Goal: Obtain resource: Download file/media

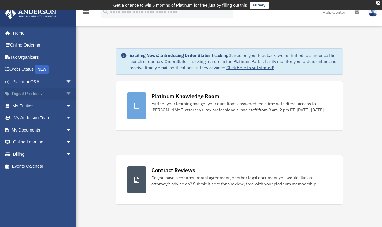
click at [58, 94] on link "Digital Products arrow_drop_down" at bounding box center [42, 94] width 77 height 12
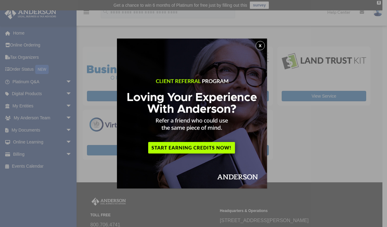
click at [263, 46] on button "x" at bounding box center [260, 45] width 9 height 9
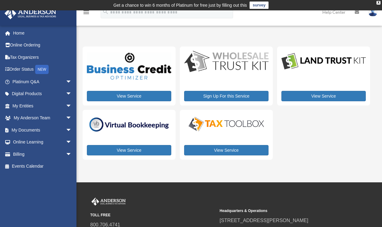
click at [153, 122] on img at bounding box center [129, 125] width 84 height 18
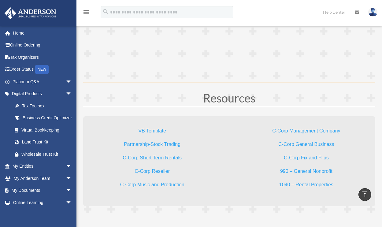
scroll to position [1591, 0]
click at [159, 131] on link "VB Template" at bounding box center [152, 132] width 28 height 8
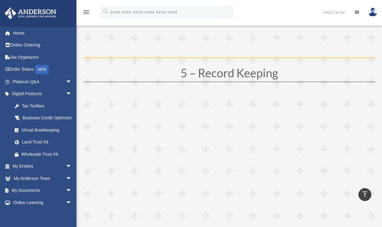
scroll to position [827, 0]
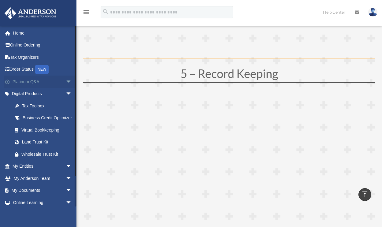
click at [34, 81] on link "Platinum Q&A arrow_drop_down" at bounding box center [42, 82] width 77 height 12
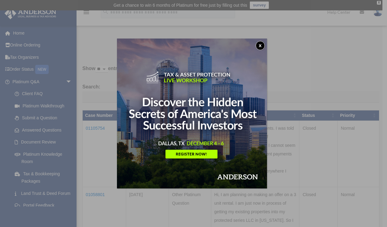
click at [263, 45] on button "x" at bounding box center [260, 45] width 9 height 9
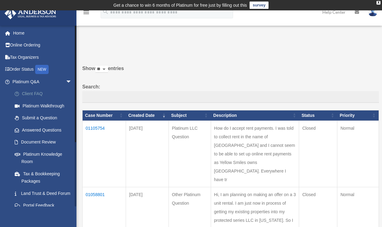
click at [39, 93] on link "Client FAQ" at bounding box center [45, 94] width 73 height 12
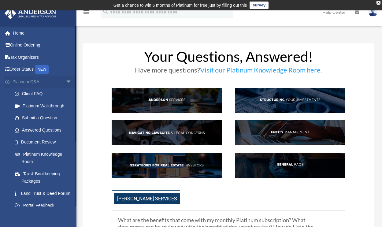
click at [20, 82] on link "Platinum Q&A arrow_drop_down" at bounding box center [42, 82] width 77 height 12
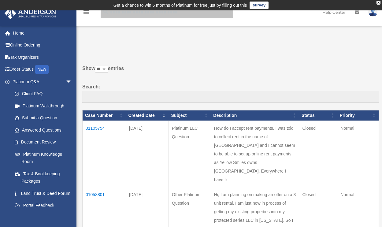
click at [138, 15] on input "search" at bounding box center [167, 12] width 133 height 12
type input "*"
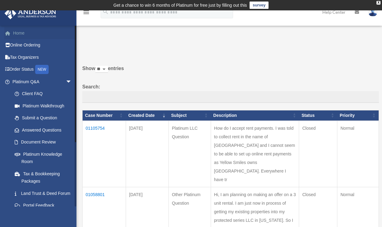
click at [21, 34] on link "Home" at bounding box center [42, 33] width 77 height 12
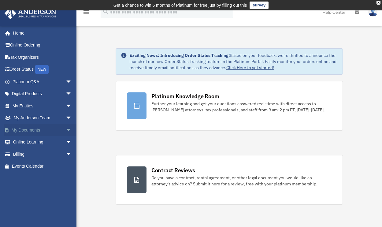
click at [43, 128] on link "My Documents arrow_drop_down" at bounding box center [42, 130] width 77 height 12
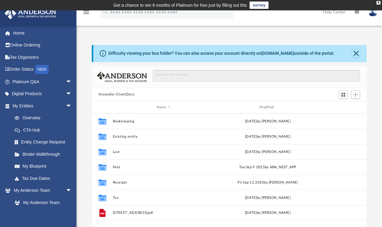
scroll to position [5, 5]
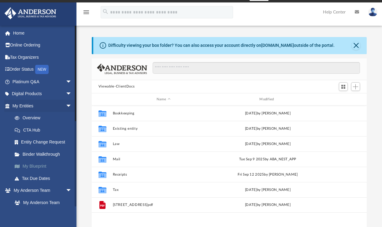
click at [41, 166] on link "My Blueprint" at bounding box center [45, 166] width 73 height 12
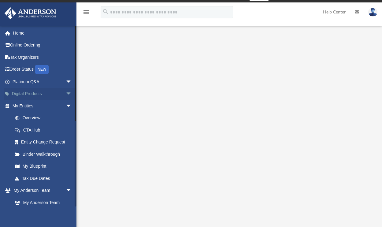
click at [66, 90] on span "arrow_drop_down" at bounding box center [72, 94] width 12 height 13
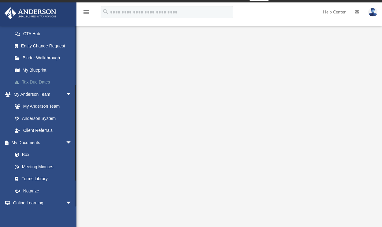
scroll to position [157, 0]
click at [35, 157] on link "Box" at bounding box center [45, 154] width 73 height 12
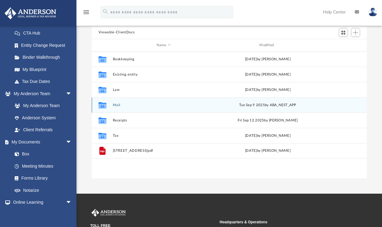
scroll to position [66, 0]
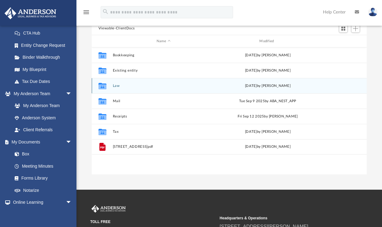
click at [115, 87] on button "Law" at bounding box center [164, 86] width 102 height 4
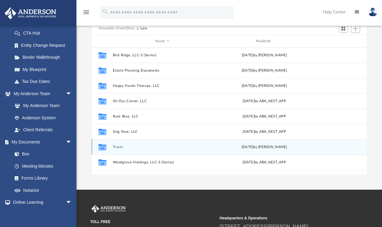
click at [117, 147] on button "Trusts" at bounding box center [162, 147] width 99 height 4
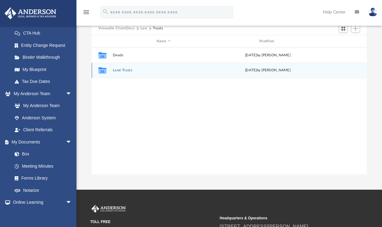
click at [122, 71] on button "Land Trusts" at bounding box center [164, 71] width 102 height 4
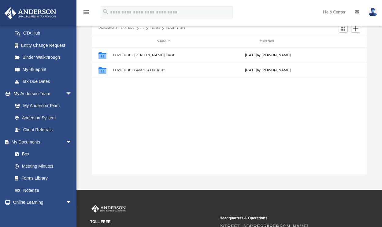
click at [155, 30] on button "Trusts" at bounding box center [155, 29] width 10 height 6
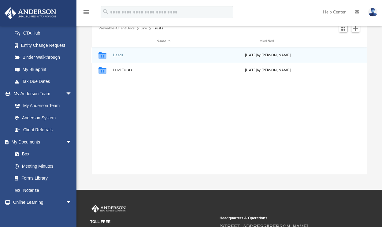
click at [115, 58] on div "Collaborated Folder Deeds Thu Sep 18 2025 by Cora Melot" at bounding box center [229, 54] width 275 height 15
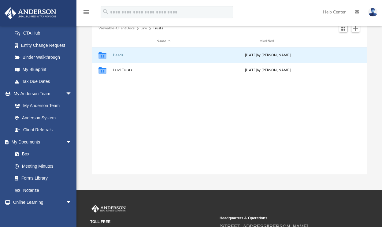
click at [115, 57] on button "Deeds" at bounding box center [164, 55] width 102 height 4
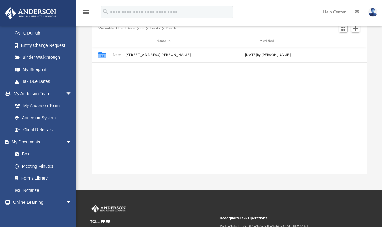
click at [155, 31] on button "Trusts" at bounding box center [155, 29] width 10 height 6
click at [141, 30] on button "Law" at bounding box center [143, 29] width 7 height 6
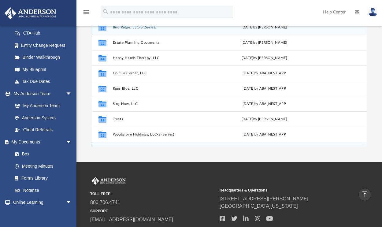
scroll to position [0, 0]
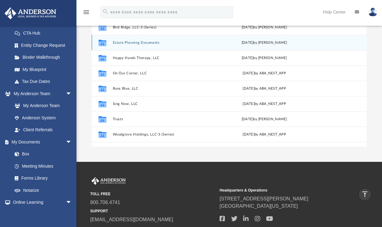
click at [133, 41] on button "Estate Planning Documents" at bounding box center [162, 43] width 99 height 4
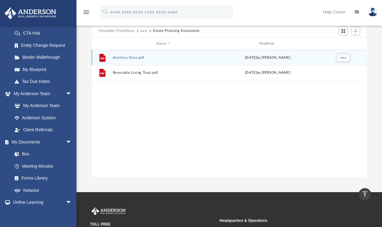
scroll to position [55, 0]
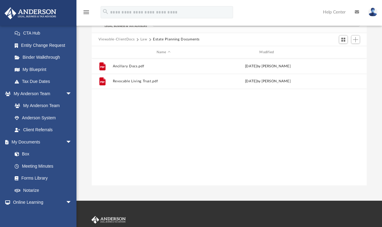
click at [141, 38] on button "Law" at bounding box center [143, 40] width 7 height 6
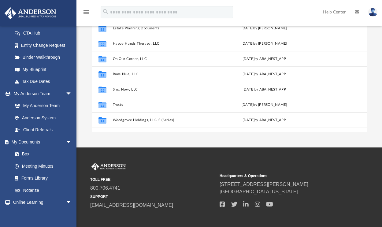
scroll to position [109, 0]
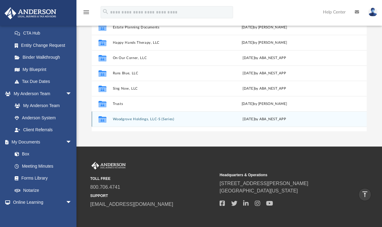
click at [154, 120] on button "Woodgrove Holdings, LLC-S (Series)" at bounding box center [162, 119] width 99 height 4
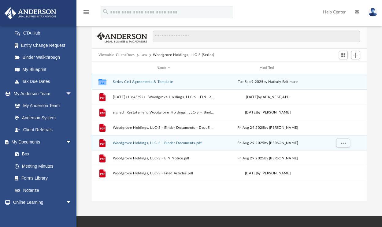
scroll to position [39, 0]
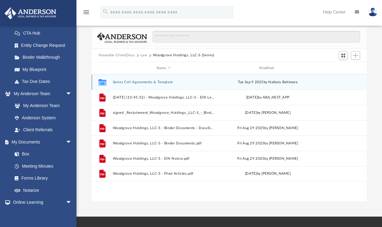
click at [144, 82] on button "Series Cell Agreements & Template" at bounding box center [164, 82] width 102 height 4
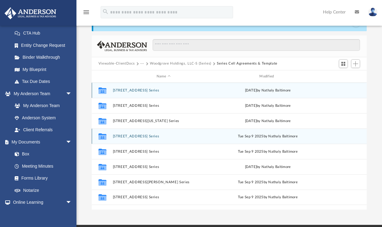
scroll to position [30, 0]
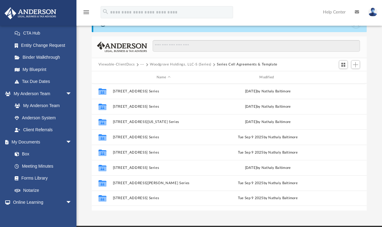
click at [175, 65] on button "Woodgrove Holdings, LLC-S (Series)" at bounding box center [181, 65] width 62 height 6
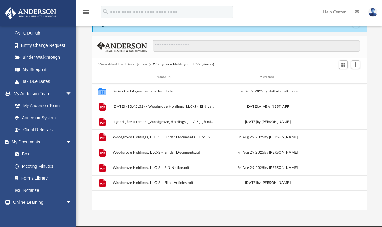
click at [142, 64] on button "Law" at bounding box center [143, 65] width 7 height 6
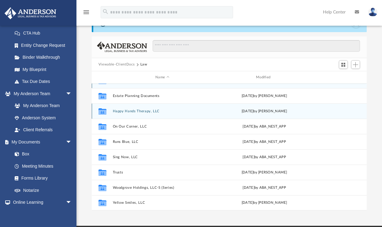
scroll to position [11, 0]
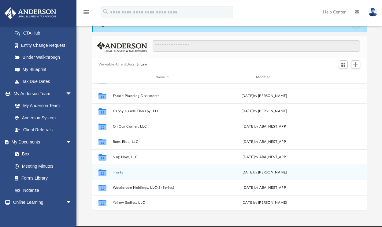
click at [118, 172] on button "Trusts" at bounding box center [162, 172] width 99 height 4
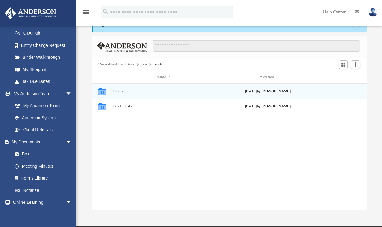
scroll to position [0, 0]
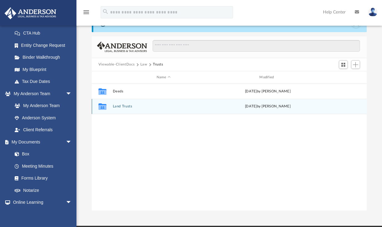
click at [121, 105] on button "Land Trusts" at bounding box center [164, 107] width 102 height 4
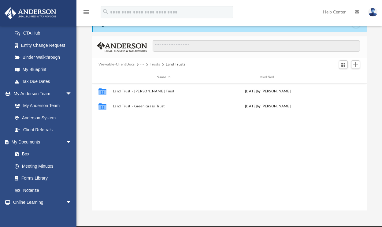
click at [159, 64] on button "Trusts" at bounding box center [155, 65] width 10 height 6
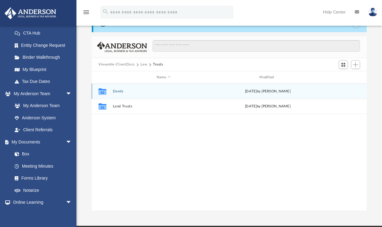
click at [119, 90] on button "Deeds" at bounding box center [164, 91] width 102 height 4
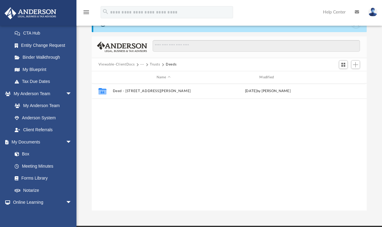
click at [141, 65] on button "···" at bounding box center [142, 65] width 4 height 6
click at [147, 75] on li "Law" at bounding box center [147, 75] width 7 height 6
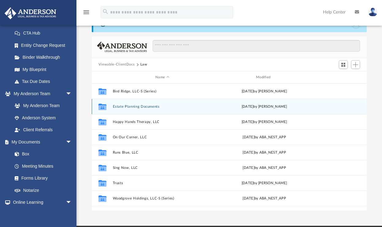
click at [144, 107] on button "Estate Planning Documents" at bounding box center [162, 107] width 99 height 4
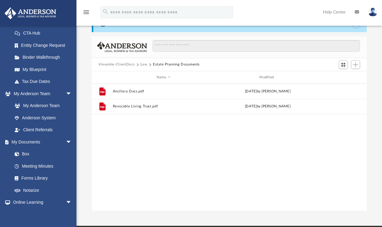
click at [146, 64] on button "Law" at bounding box center [143, 65] width 7 height 6
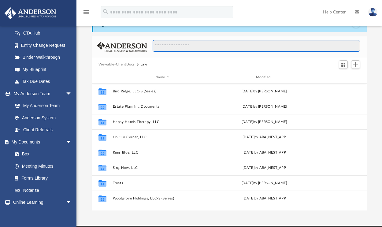
click at [194, 48] on input "Search files and folders" at bounding box center [257, 46] width 208 height 12
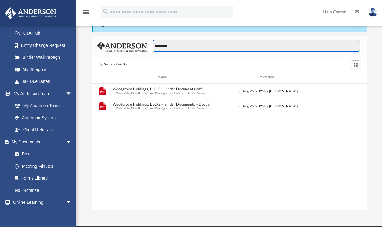
scroll to position [135, 271]
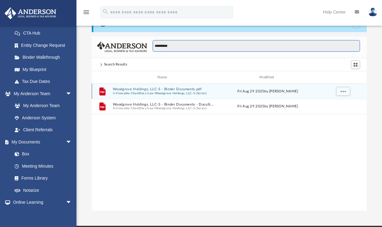
type input "**********"
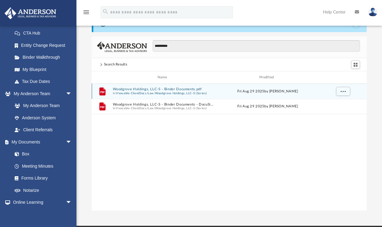
click at [123, 93] on button "Viewable-ClientDocs" at bounding box center [131, 94] width 30 height 4
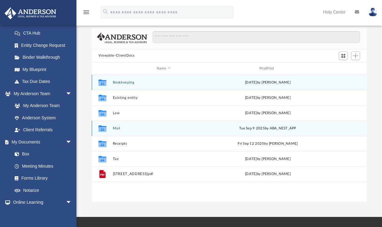
scroll to position [51, 0]
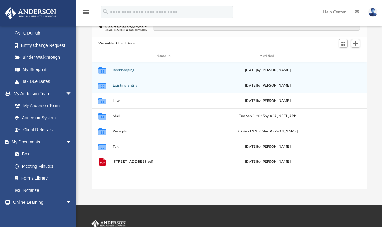
click at [135, 87] on button "Existing entity" at bounding box center [164, 86] width 102 height 4
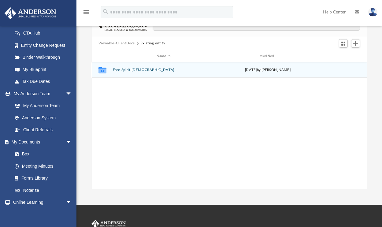
click at [125, 43] on button "Viewable-ClientDocs" at bounding box center [117, 44] width 36 height 6
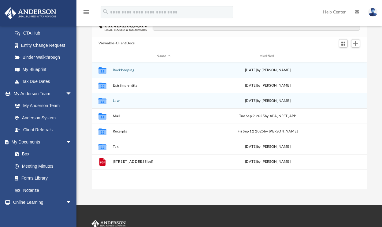
click at [122, 100] on button "Law" at bounding box center [164, 101] width 102 height 4
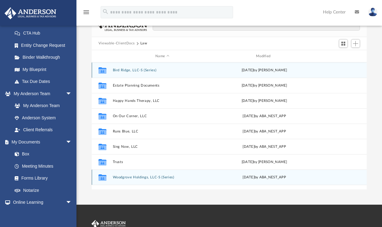
click at [148, 175] on button "Woodgrove Holdings, LLC-S (Series)" at bounding box center [162, 177] width 99 height 4
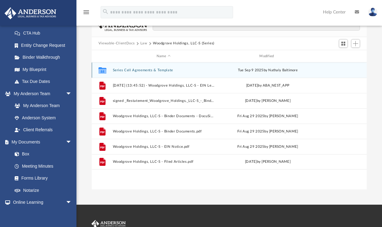
click at [143, 71] on button "Series Cell Agreements & Template" at bounding box center [164, 70] width 102 height 4
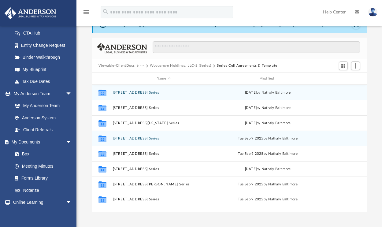
scroll to position [28, 0]
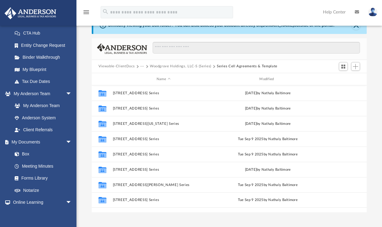
click at [184, 66] on button "Woodgrove Holdings, LLC-S (Series)" at bounding box center [181, 67] width 62 height 6
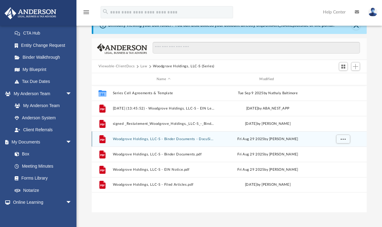
click at [155, 139] on button "Woodgrove Holdings, LLC-S - Binder Documents - DocuSigned.pdf" at bounding box center [164, 139] width 102 height 4
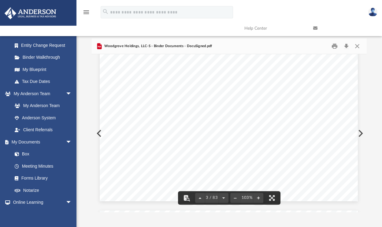
scroll to position [884, 1]
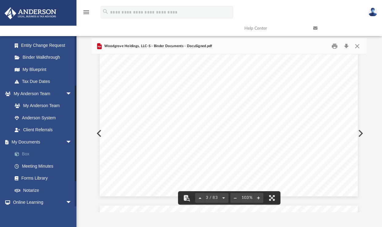
click at [28, 157] on link "Box" at bounding box center [45, 154] width 73 height 12
click at [24, 155] on link "Box" at bounding box center [45, 154] width 73 height 12
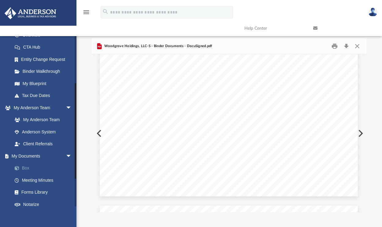
scroll to position [151, 0]
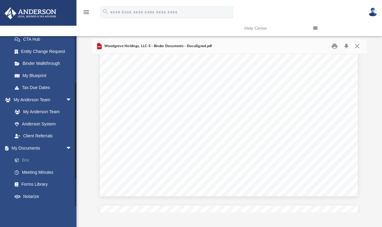
click at [27, 163] on link "Box" at bounding box center [45, 160] width 73 height 12
click at [33, 154] on link "My Documents arrow_drop_down" at bounding box center [42, 148] width 77 height 12
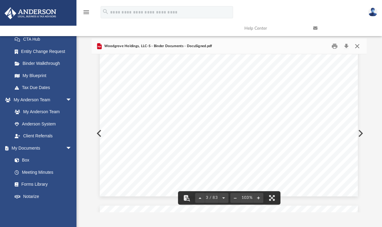
click at [361, 46] on button "Close" at bounding box center [357, 45] width 11 height 9
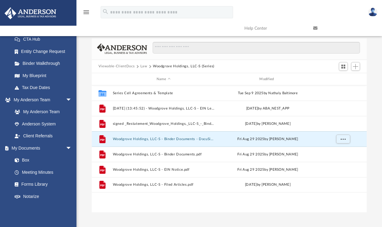
click at [142, 65] on button "Law" at bounding box center [143, 67] width 7 height 6
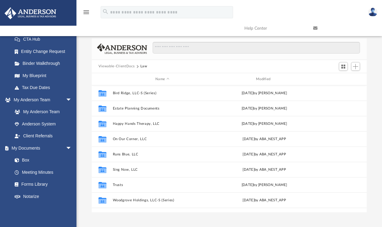
click at [128, 66] on button "Viewable-ClientDocs" at bounding box center [117, 67] width 36 height 6
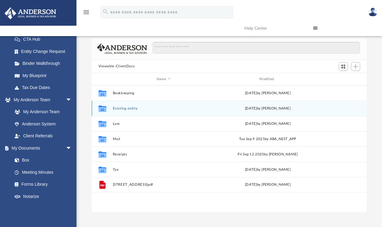
click at [130, 107] on button "Existing entity" at bounding box center [164, 109] width 102 height 4
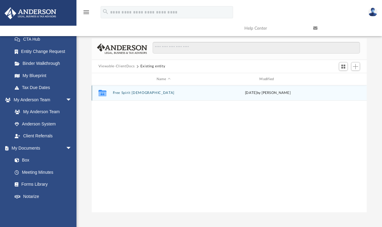
click at [135, 94] on button "Free Spirit [DEMOGRAPHIC_DATA]" at bounding box center [164, 93] width 102 height 4
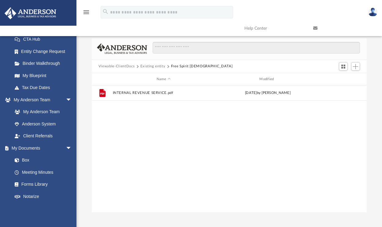
click at [155, 66] on button "Existing entity" at bounding box center [152, 67] width 25 height 6
click at [124, 67] on button "Viewable-ClientDocs" at bounding box center [117, 67] width 36 height 6
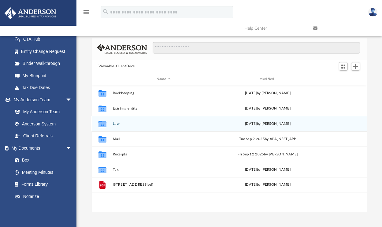
click at [115, 125] on button "Law" at bounding box center [164, 124] width 102 height 4
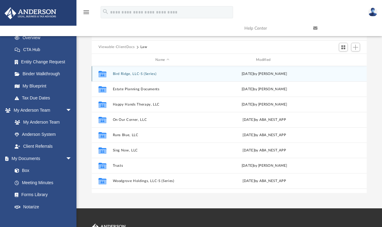
scroll to position [48, 0]
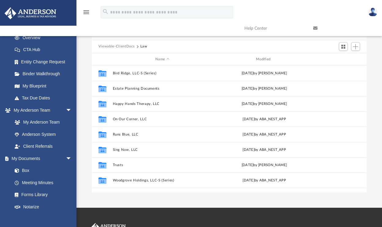
click at [125, 46] on button "Viewable-ClientDocs" at bounding box center [117, 47] width 36 height 6
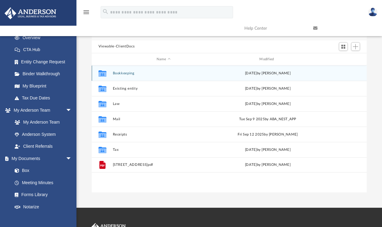
click at [122, 73] on button "Bookkeeping" at bounding box center [164, 73] width 102 height 4
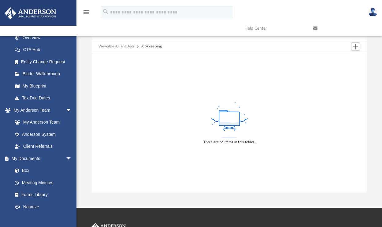
click at [125, 46] on button "Viewable-ClientDocs" at bounding box center [117, 47] width 36 height 6
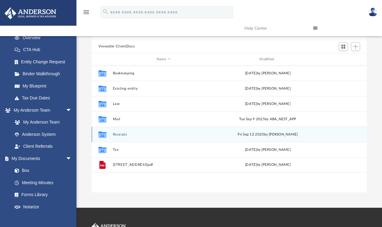
scroll to position [135, 271]
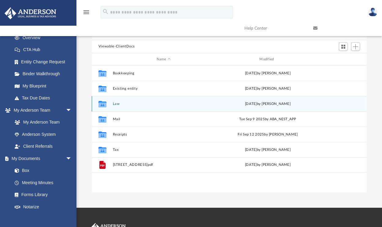
click at [114, 103] on button "Law" at bounding box center [164, 104] width 102 height 4
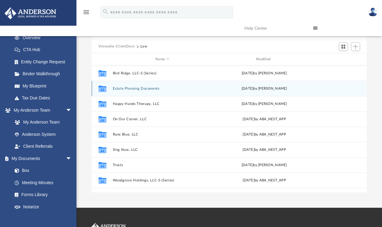
click at [143, 89] on button "Estate Planning Documents" at bounding box center [162, 89] width 99 height 4
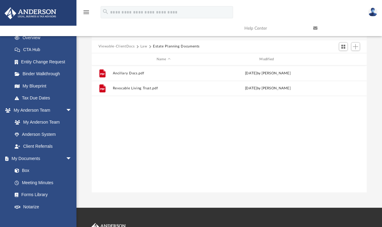
click at [144, 46] on button "Law" at bounding box center [143, 47] width 7 height 6
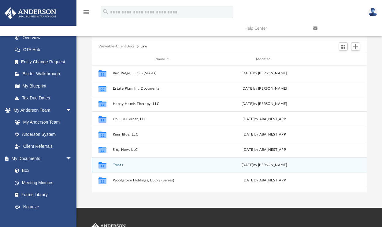
click at [119, 163] on button "Trusts" at bounding box center [162, 165] width 99 height 4
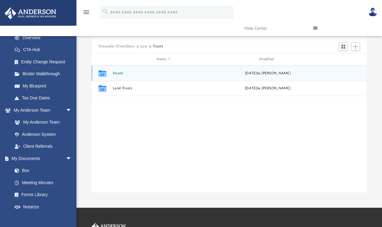
click at [120, 76] on div "Collaborated Folder Deeds [DATE] by [PERSON_NAME]" at bounding box center [229, 72] width 275 height 15
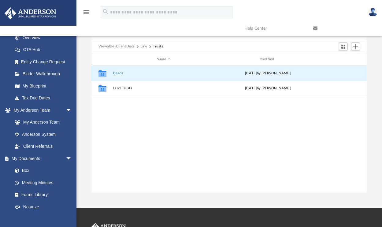
click at [120, 75] on div "Collaborated Folder Deeds [DATE] by [PERSON_NAME]" at bounding box center [229, 72] width 275 height 15
click at [120, 73] on button "Deeds" at bounding box center [164, 73] width 102 height 4
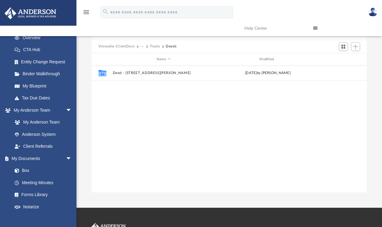
click at [157, 44] on button "Trusts" at bounding box center [155, 47] width 10 height 6
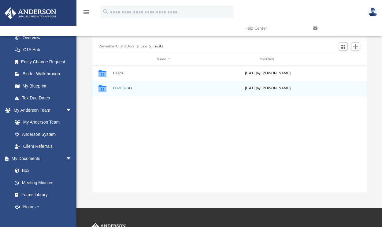
click at [120, 87] on button "Land Trusts" at bounding box center [164, 89] width 102 height 4
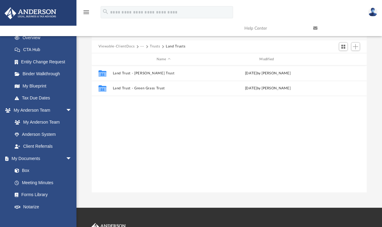
click at [154, 44] on button "Trusts" at bounding box center [155, 47] width 10 height 6
click at [143, 49] on div "Viewable-ClientDocs Law Trusts" at bounding box center [229, 46] width 275 height 13
click at [143, 47] on button "Law" at bounding box center [143, 47] width 7 height 6
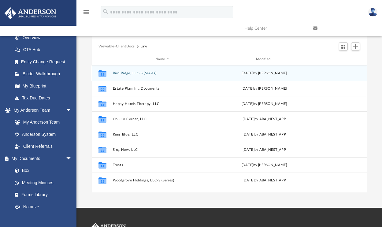
scroll to position [150, 0]
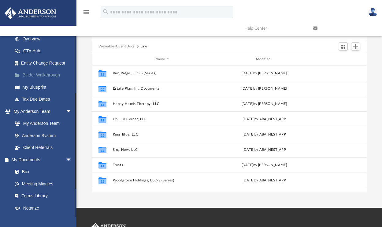
click at [48, 81] on link "Binder Walkthrough" at bounding box center [45, 75] width 73 height 12
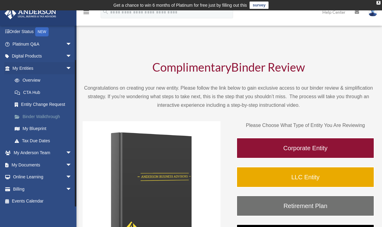
scroll to position [32, 0]
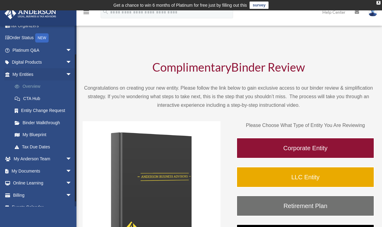
click at [31, 86] on link "Overview" at bounding box center [45, 86] width 73 height 12
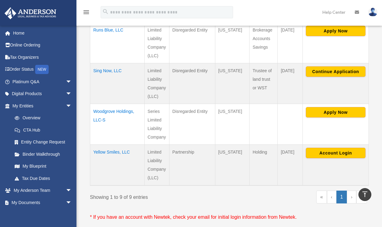
scroll to position [405, 0]
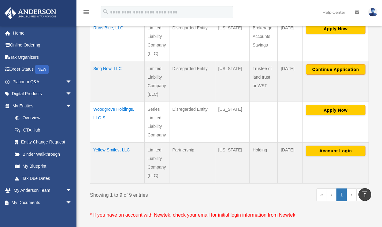
click at [350, 189] on link "›" at bounding box center [351, 195] width 9 height 13
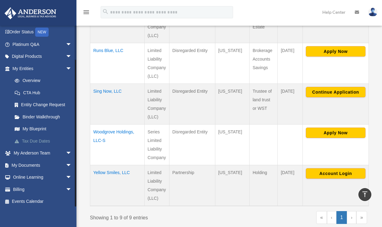
scroll to position [37, 0]
click at [66, 159] on span "arrow_drop_down" at bounding box center [72, 165] width 12 height 13
click at [39, 126] on link "My Blueprint" at bounding box center [45, 129] width 73 height 12
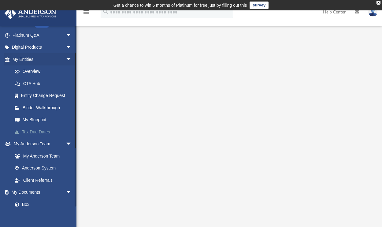
scroll to position [58, 0]
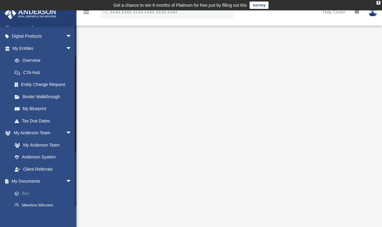
click at [26, 190] on link "Box" at bounding box center [45, 193] width 73 height 12
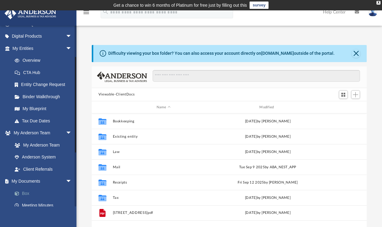
scroll to position [5, 5]
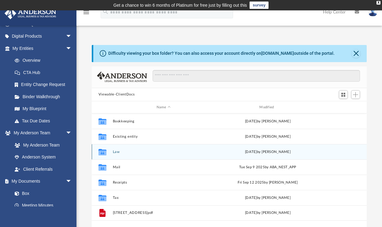
click at [119, 152] on button "Law" at bounding box center [164, 152] width 102 height 4
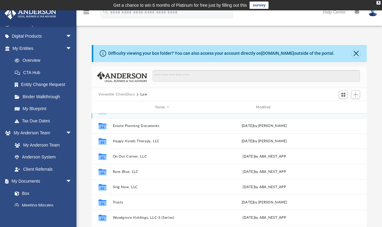
scroll to position [11, 0]
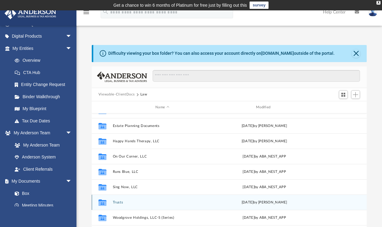
click at [117, 204] on button "Trusts" at bounding box center [162, 202] width 99 height 4
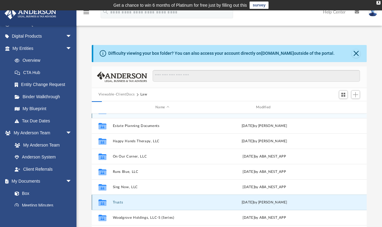
scroll to position [0, 0]
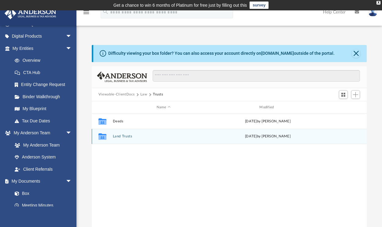
click at [125, 137] on button "Land Trusts" at bounding box center [164, 137] width 102 height 4
click at [144, 137] on button "Land Trust - Green Grass Trust" at bounding box center [164, 137] width 102 height 4
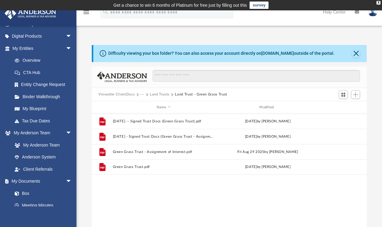
click at [163, 95] on button "Land Trusts" at bounding box center [160, 95] width 20 height 6
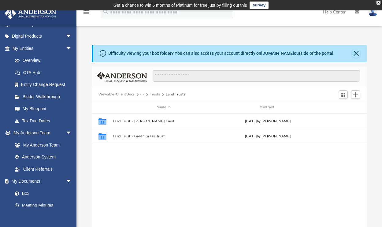
click at [152, 94] on button "Trusts" at bounding box center [155, 95] width 10 height 6
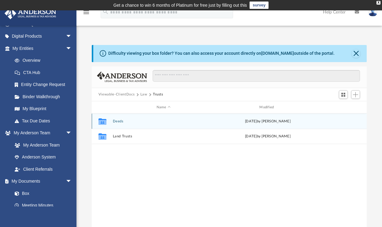
click at [116, 122] on button "Deeds" at bounding box center [164, 121] width 102 height 4
click at [146, 121] on button "Deed - [STREET_ADDRESS][PERSON_NAME]" at bounding box center [164, 121] width 102 height 4
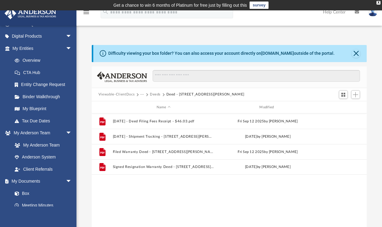
click at [155, 93] on button "Deeds" at bounding box center [155, 95] width 11 height 6
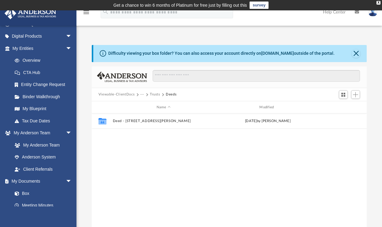
click at [155, 95] on button "Trusts" at bounding box center [155, 95] width 10 height 6
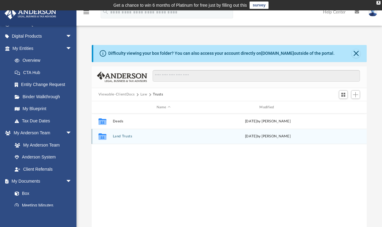
click at [122, 139] on div "Collaborated Folder Land Trusts [DATE] by [PERSON_NAME]" at bounding box center [229, 136] width 275 height 15
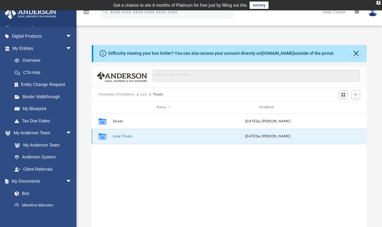
click at [123, 134] on div "Collaborated Folder Land Trusts [DATE] by [PERSON_NAME]" at bounding box center [229, 136] width 275 height 15
click at [121, 137] on button "Land Trusts" at bounding box center [164, 137] width 102 height 4
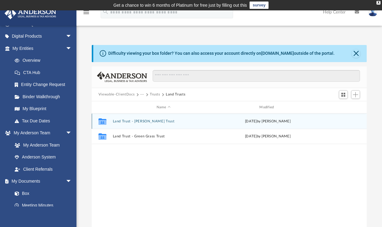
click at [127, 118] on div "Collaborated Folder Land Trust - [PERSON_NAME] Trust [DATE] by [PERSON_NAME]" at bounding box center [229, 121] width 275 height 15
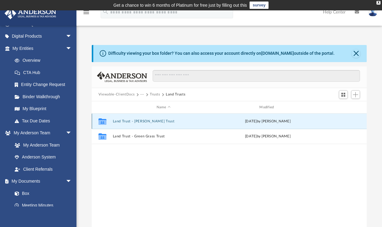
click at [126, 119] on button "Land Trust - [PERSON_NAME] Trust" at bounding box center [164, 121] width 102 height 4
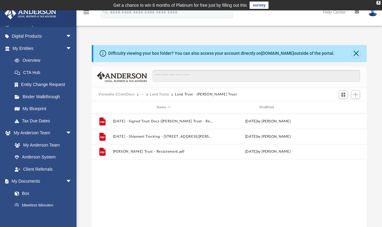
click at [163, 95] on button "Land Trusts" at bounding box center [160, 95] width 20 height 6
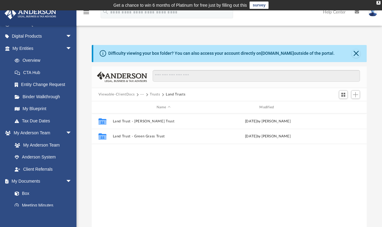
click at [154, 95] on button "Trusts" at bounding box center [155, 95] width 10 height 6
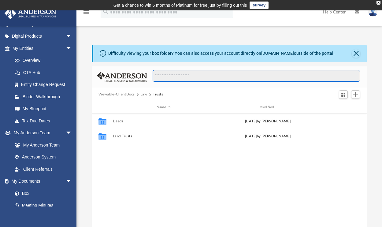
click at [177, 75] on input "Search files and folders" at bounding box center [257, 76] width 208 height 12
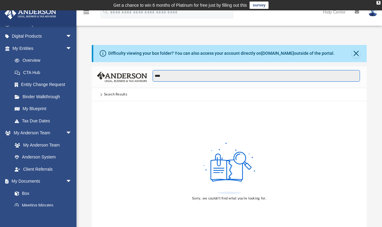
type input "****"
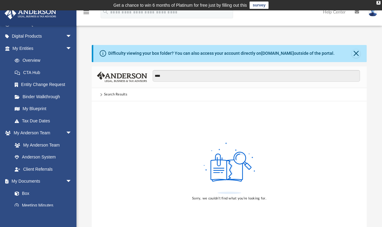
click at [102, 94] on span at bounding box center [100, 94] width 3 height 3
click at [32, 189] on link "Box" at bounding box center [45, 193] width 73 height 12
click at [26, 193] on link "Box" at bounding box center [45, 193] width 73 height 12
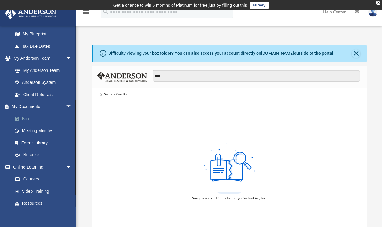
scroll to position [136, 0]
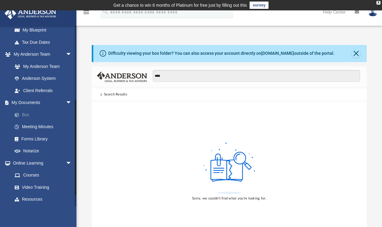
click at [29, 112] on link "Box" at bounding box center [45, 115] width 73 height 12
click at [28, 100] on link "My Documents arrow_drop_down" at bounding box center [42, 103] width 77 height 12
click at [28, 113] on link "Box" at bounding box center [45, 115] width 73 height 12
click at [353, 51] on button "Close" at bounding box center [356, 53] width 9 height 9
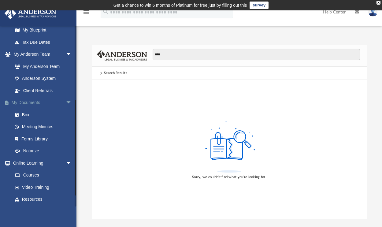
scroll to position [0, 0]
click at [24, 111] on link "Box" at bounding box center [45, 115] width 73 height 12
click at [37, 66] on link "My Anderson Team" at bounding box center [45, 66] width 73 height 12
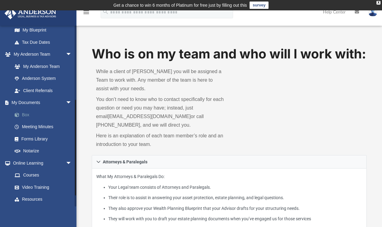
click at [28, 111] on link "Box" at bounding box center [45, 115] width 73 height 12
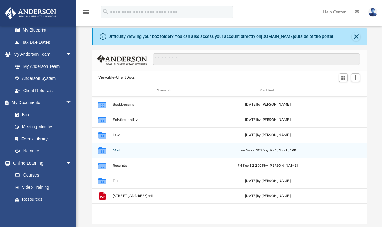
scroll to position [33, 0]
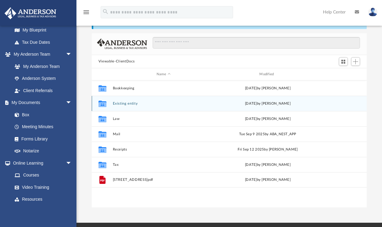
click at [262, 103] on div "[DATE] by [PERSON_NAME]" at bounding box center [268, 104] width 102 height 6
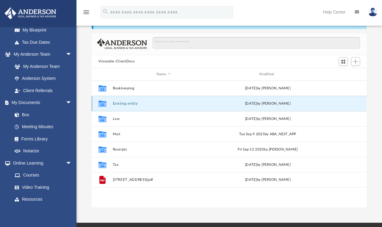
click at [138, 103] on button "Existing entity" at bounding box center [164, 104] width 102 height 4
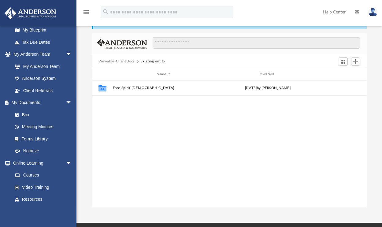
click at [129, 62] on button "Viewable-ClientDocs" at bounding box center [117, 62] width 36 height 6
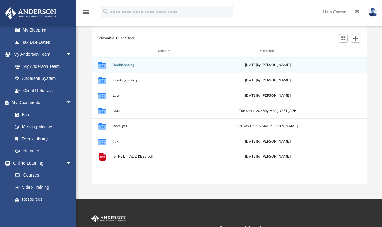
scroll to position [57, 0]
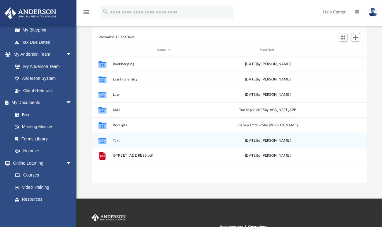
click at [110, 141] on div "Collaborated Folder" at bounding box center [102, 141] width 15 height 10
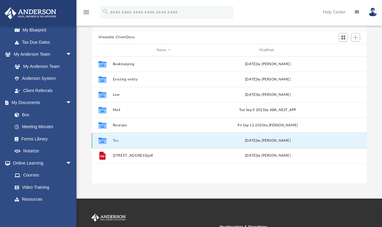
click at [113, 141] on button "Tax" at bounding box center [164, 141] width 102 height 4
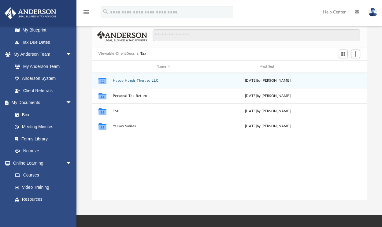
scroll to position [39, 0]
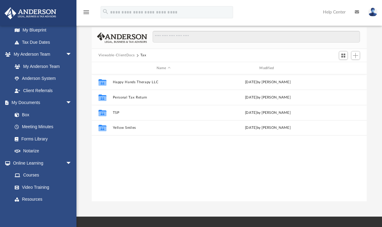
click at [130, 52] on div "Viewable-ClientDocs Tax" at bounding box center [229, 55] width 275 height 13
click at [129, 55] on button "Viewable-ClientDocs" at bounding box center [117, 56] width 36 height 6
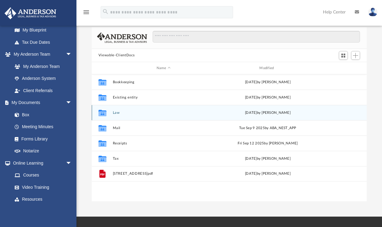
click at [116, 112] on button "Law" at bounding box center [164, 113] width 102 height 4
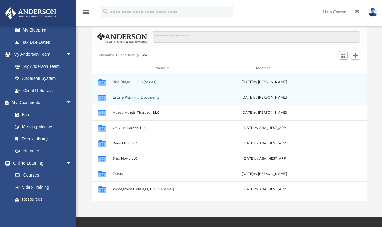
scroll to position [0, 0]
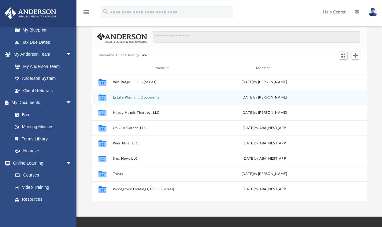
click at [131, 98] on button "Estate Planning Documents" at bounding box center [162, 97] width 99 height 4
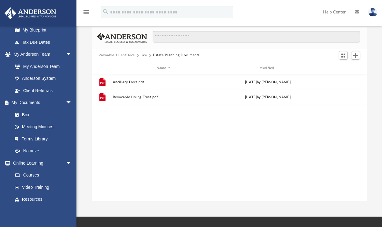
click at [144, 56] on button "Law" at bounding box center [143, 56] width 7 height 6
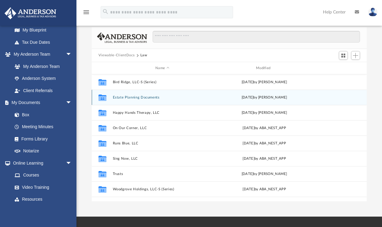
click at [130, 96] on button "Estate Planning Documents" at bounding box center [162, 97] width 99 height 4
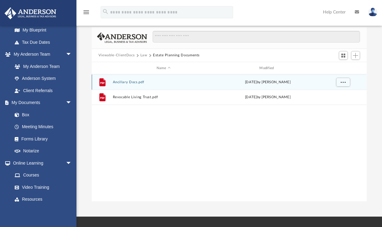
click at [135, 84] on button "Ancillary Docs.pdf" at bounding box center [164, 82] width 102 height 4
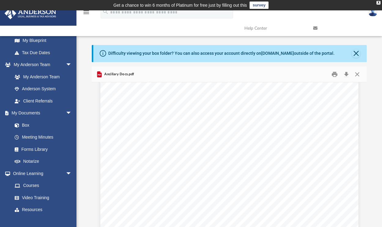
scroll to position [435, 0]
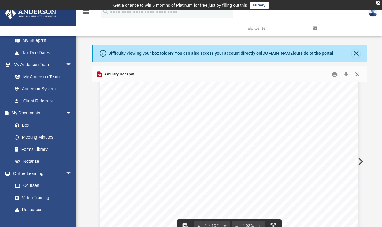
click at [356, 74] on button "Close" at bounding box center [357, 73] width 11 height 9
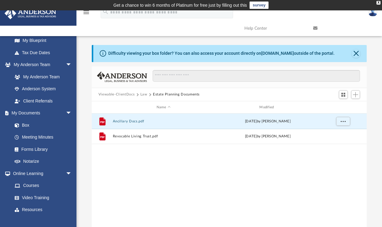
click at [142, 95] on button "Law" at bounding box center [143, 95] width 7 height 6
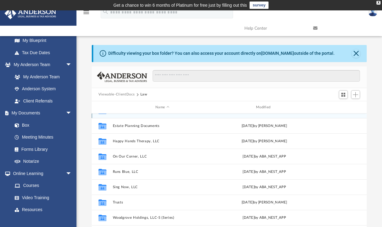
scroll to position [11, 0]
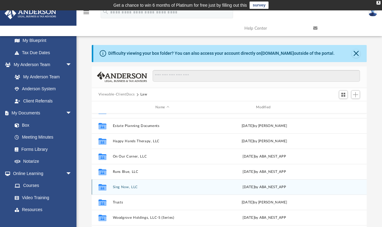
click at [123, 189] on div "Collaborated Folder Sing Now, LLC [DATE] by ABA_NEST_APP" at bounding box center [229, 186] width 275 height 15
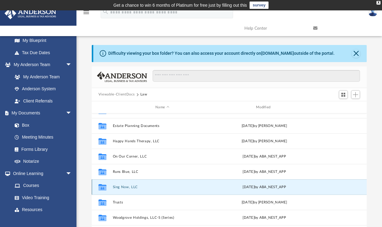
click at [124, 187] on button "Sing Now, LLC" at bounding box center [162, 187] width 99 height 4
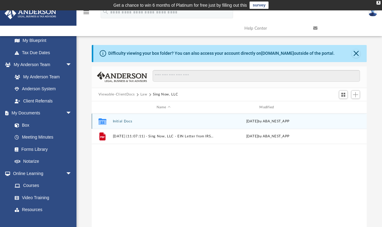
scroll to position [0, 0]
click at [120, 122] on button "Initial Docs" at bounding box center [164, 121] width 102 height 4
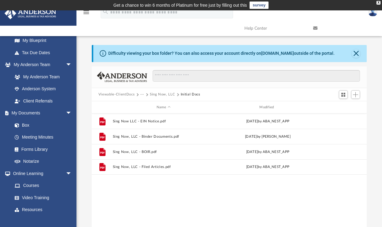
click at [164, 94] on button "Sing Now, LLC" at bounding box center [162, 95] width 25 height 6
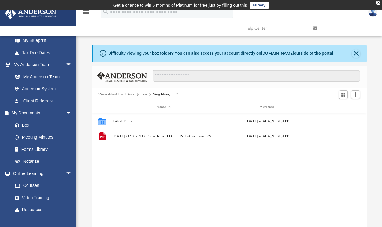
click at [144, 93] on button "Law" at bounding box center [143, 95] width 7 height 6
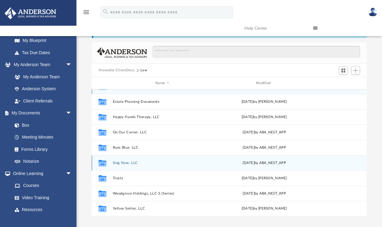
scroll to position [28, 0]
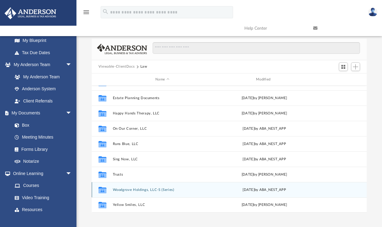
click at [152, 187] on div "Collaborated Folder Woodgrove Holdings, LLC-S (Series) [DATE] by ABA_NEST_APP" at bounding box center [229, 189] width 275 height 15
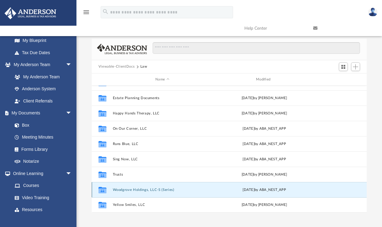
click at [152, 188] on button "Woodgrove Holdings, LLC-S (Series)" at bounding box center [162, 190] width 99 height 4
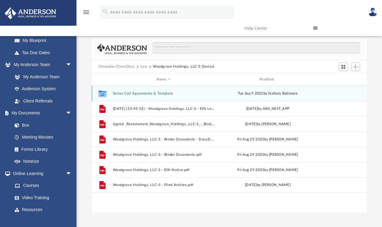
click at [136, 93] on button "Series Cell Agreements & Template" at bounding box center [164, 94] width 102 height 4
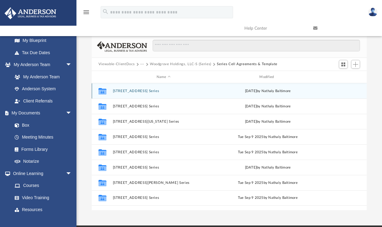
scroll to position [31, 0]
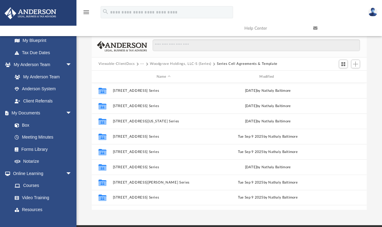
click at [201, 63] on button "Woodgrove Holdings, LLC-S (Series)" at bounding box center [181, 64] width 62 height 6
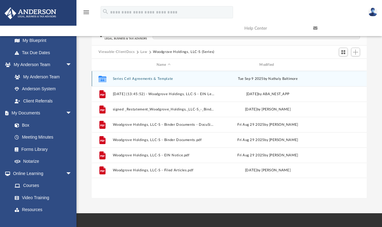
scroll to position [39, 0]
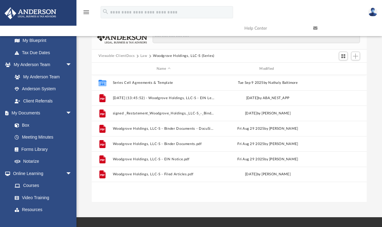
click at [143, 56] on button "Law" at bounding box center [143, 56] width 7 height 6
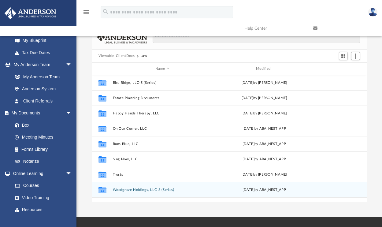
click at [134, 190] on button "Woodgrove Holdings, LLC-S (Series)" at bounding box center [162, 190] width 99 height 4
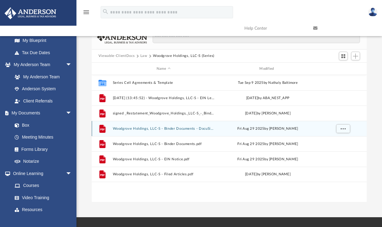
click at [134, 127] on button "Woodgrove Holdings, LLC-S - Binder Documents - DocuSigned.pdf" at bounding box center [164, 129] width 102 height 4
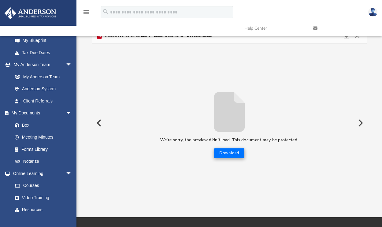
click at [234, 154] on button "Download" at bounding box center [229, 153] width 30 height 10
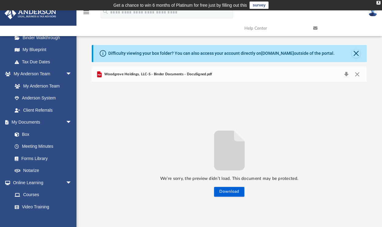
scroll to position [0, 0]
click at [357, 75] on button "Close" at bounding box center [357, 74] width 11 height 9
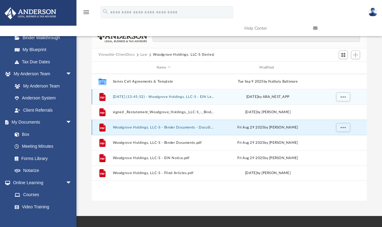
scroll to position [40, 0]
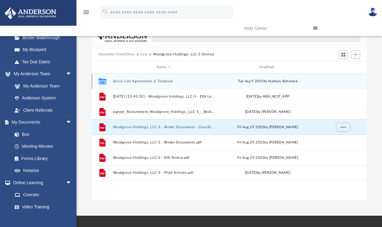
click at [152, 82] on button "Series Cell Agreements & Template" at bounding box center [164, 81] width 102 height 4
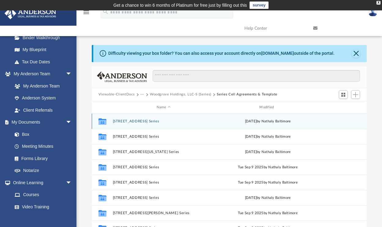
scroll to position [0, 0]
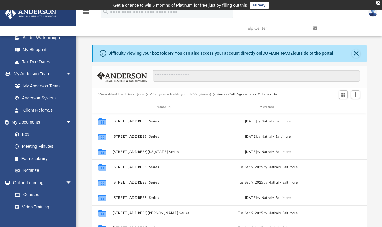
click at [122, 94] on button "Viewable-ClientDocs" at bounding box center [117, 95] width 36 height 6
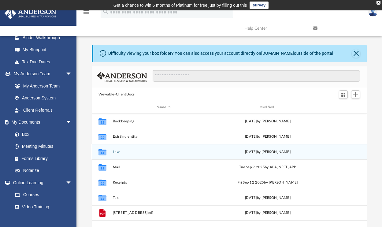
click at [118, 152] on button "Law" at bounding box center [164, 152] width 102 height 4
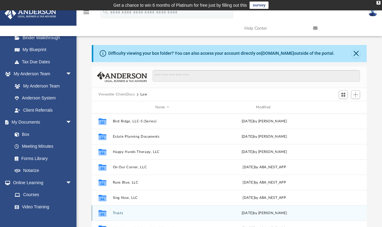
click at [120, 213] on button "Trusts" at bounding box center [162, 213] width 99 height 4
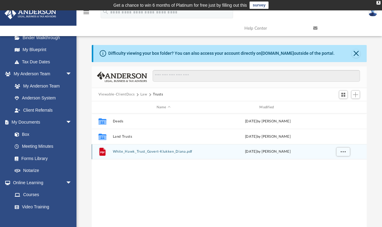
click at [136, 152] on button "White_Hawk_Trust_Govert-Klukken_Diana.pdf" at bounding box center [164, 152] width 102 height 4
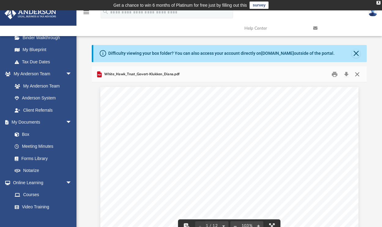
click at [358, 74] on button "Close" at bounding box center [357, 73] width 11 height 9
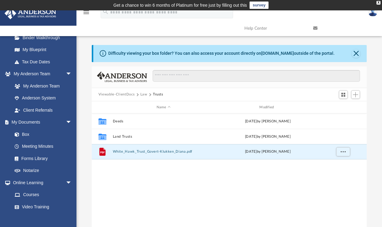
click at [143, 95] on button "Law" at bounding box center [143, 95] width 7 height 6
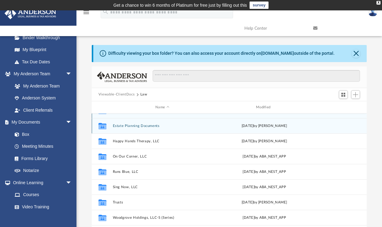
scroll to position [11, 0]
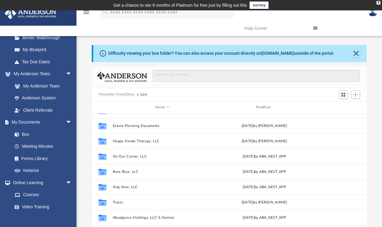
click at [126, 95] on button "Viewable-ClientDocs" at bounding box center [117, 95] width 36 height 6
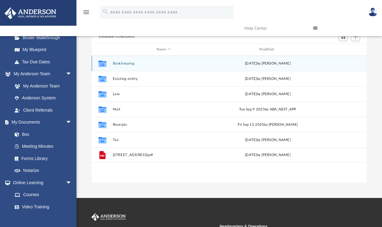
scroll to position [59, 0]
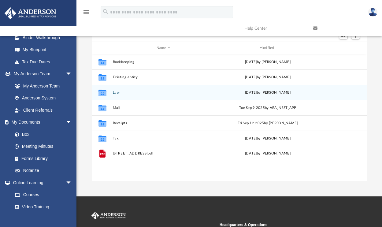
click at [117, 94] on button "Law" at bounding box center [164, 93] width 102 height 4
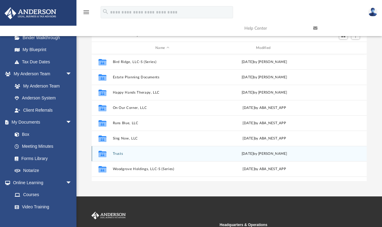
click at [118, 152] on button "Trusts" at bounding box center [162, 154] width 99 height 4
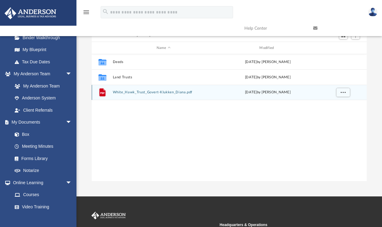
click at [148, 95] on div "File White_Hawk_Trust_Govert-Klukken_Diana.pdf [DATE] by [PERSON_NAME]" at bounding box center [229, 92] width 275 height 15
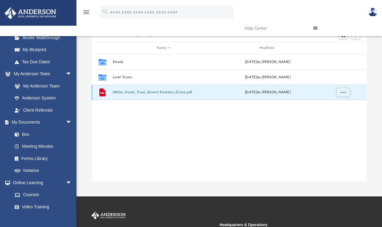
click at [146, 93] on button "White_Hawk_Trust_Govert-Klukken_Diana.pdf" at bounding box center [164, 93] width 102 height 4
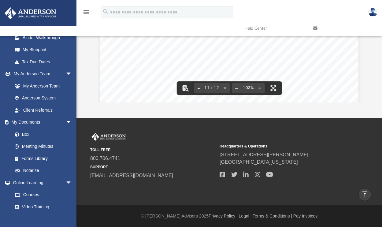
scroll to position [3569, 0]
